Goal: Book appointment/travel/reservation

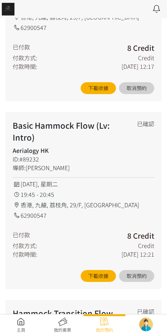
scroll to position [170, 0]
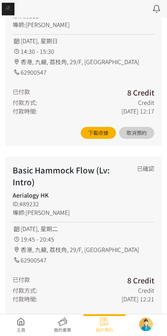
click at [18, 322] on link at bounding box center [21, 325] width 42 height 16
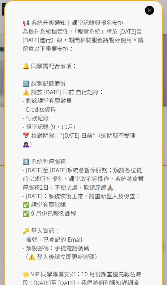
click at [145, 11] on div at bounding box center [149, 10] width 9 height 9
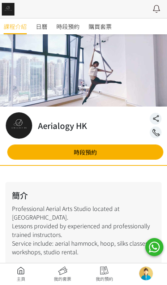
click at [41, 24] on span "日曆" at bounding box center [42, 26] width 12 height 9
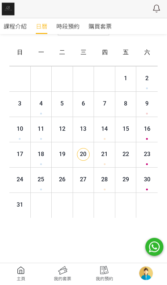
scroll to position [64, 0]
click at [68, 33] on link "時段預約" at bounding box center [67, 26] width 23 height 16
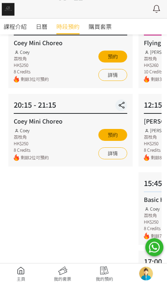
scroll to position [91, 0]
